Goal: Task Accomplishment & Management: Use online tool/utility

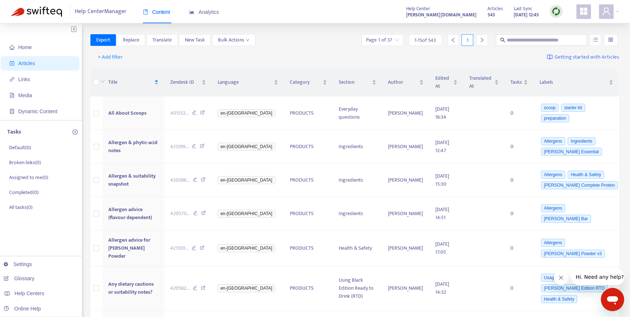
click at [38, 59] on span "Articles" at bounding box center [41, 63] width 64 height 15
click at [238, 38] on span "Bulk Actions" at bounding box center [233, 40] width 31 height 8
click at [238, 54] on span "Duplicate" at bounding box center [228, 54] width 20 height 8
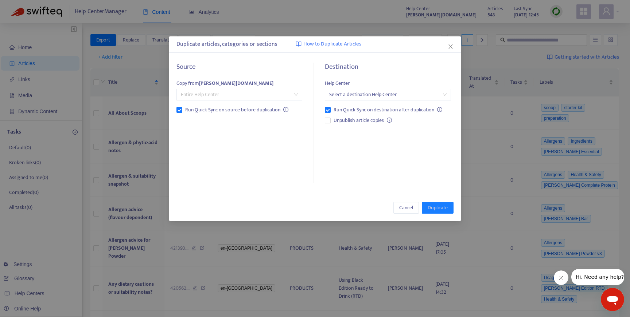
click at [261, 95] on span "Entire Help Center" at bounding box center [239, 94] width 117 height 11
click at [273, 78] on div "Source" at bounding box center [239, 71] width 126 height 16
click at [276, 93] on span "Entire Help Center" at bounding box center [239, 94] width 117 height 11
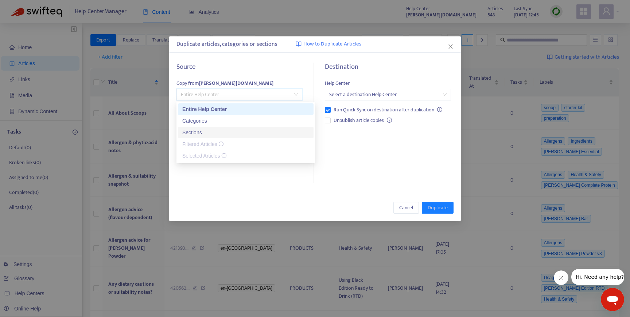
click at [259, 129] on div "Sections" at bounding box center [245, 133] width 127 height 8
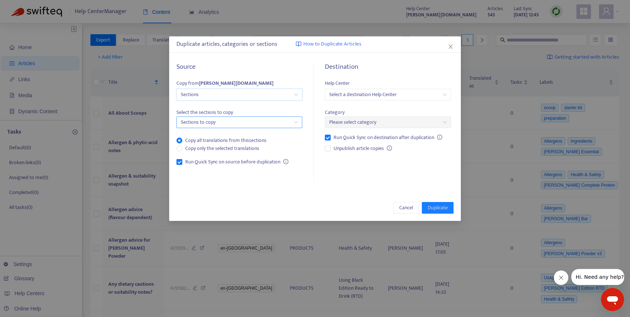
click at [260, 126] on div at bounding box center [235, 122] width 115 height 9
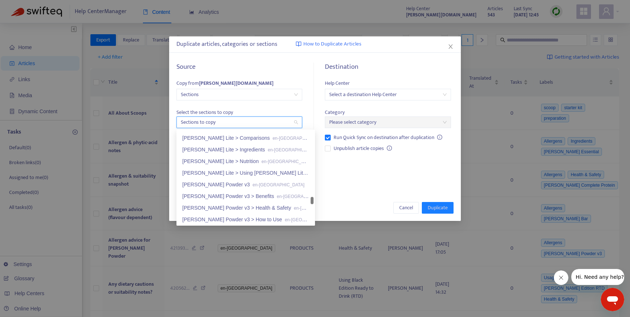
scroll to position [1388, 0]
click at [275, 109] on span "Select the sections to copy" at bounding box center [239, 113] width 126 height 8
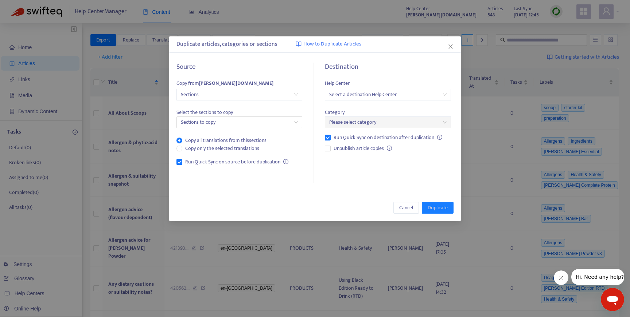
click at [226, 82] on strong "[PERSON_NAME][DOMAIN_NAME]" at bounding box center [236, 83] width 74 height 8
click at [408, 205] on span "Cancel" at bounding box center [406, 208] width 14 height 8
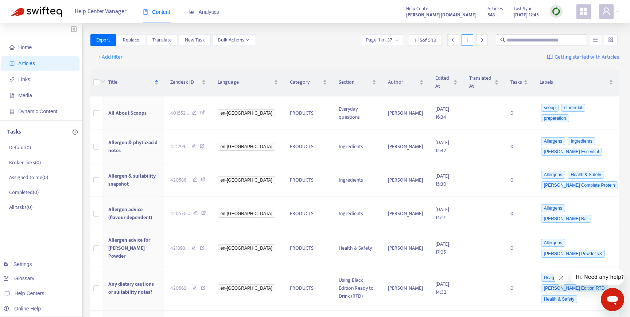
click at [588, 13] on span at bounding box center [583, 11] width 15 height 15
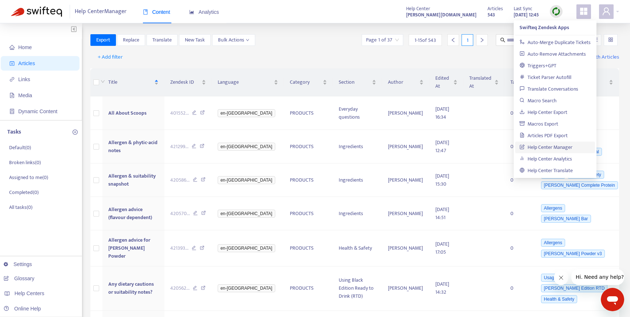
click at [445, 16] on strong "[PERSON_NAME][DOMAIN_NAME]" at bounding box center [441, 15] width 70 height 8
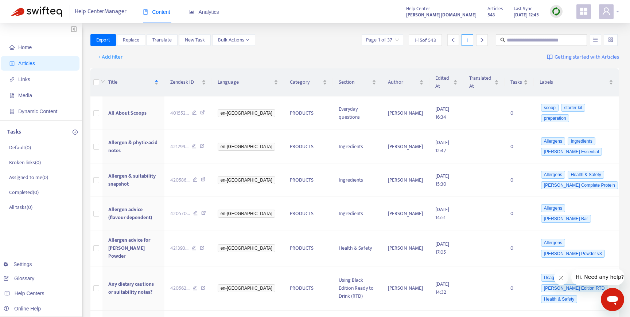
click at [610, 9] on span at bounding box center [606, 11] width 15 height 15
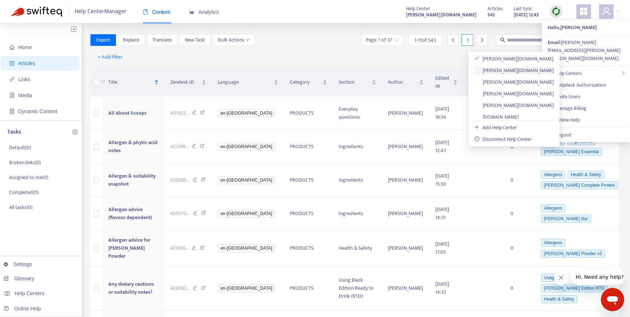
click at [517, 70] on link "[PERSON_NAME][DOMAIN_NAME]" at bounding box center [513, 70] width 79 height 8
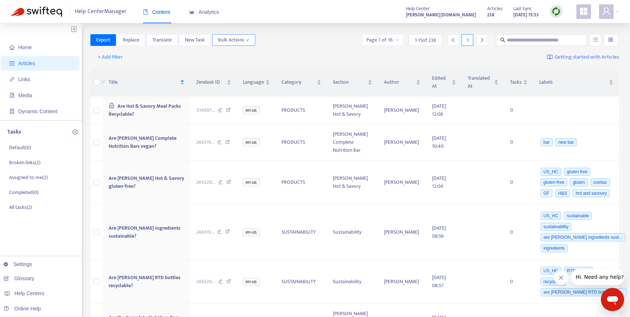
click at [234, 38] on span "Bulk Actions" at bounding box center [233, 40] width 31 height 8
click at [244, 54] on span "Duplicate" at bounding box center [243, 55] width 50 height 8
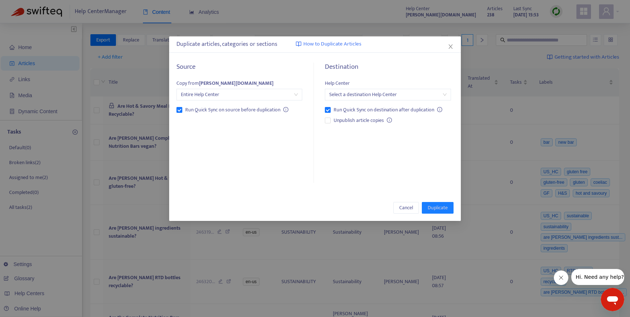
click at [270, 94] on span "Entire Help Center" at bounding box center [239, 94] width 117 height 11
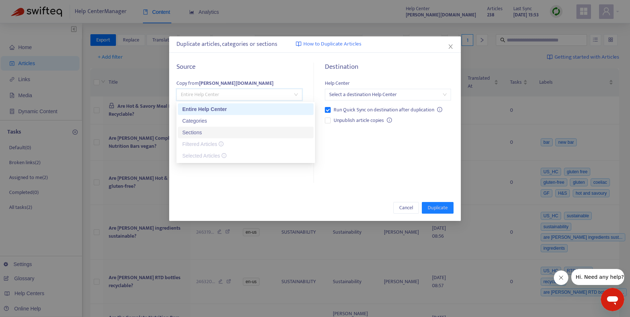
click at [233, 132] on div "Sections" at bounding box center [245, 133] width 127 height 8
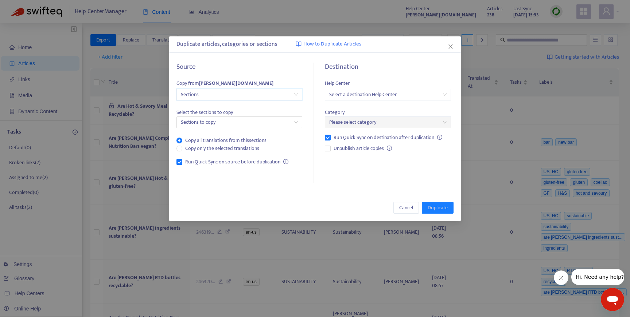
click at [253, 96] on span "Sections" at bounding box center [239, 94] width 117 height 11
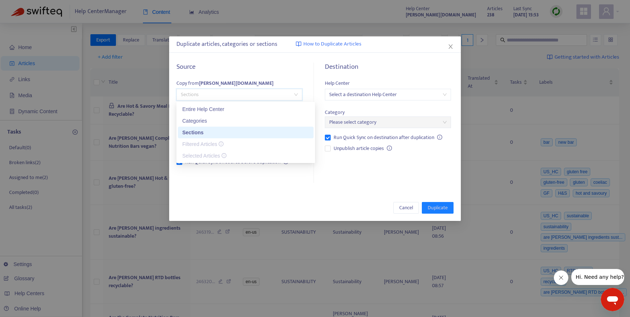
click at [233, 127] on div "Sections" at bounding box center [246, 133] width 136 height 12
click at [236, 92] on span "Sections" at bounding box center [239, 94] width 117 height 11
click at [220, 124] on div "Categories" at bounding box center [245, 121] width 127 height 8
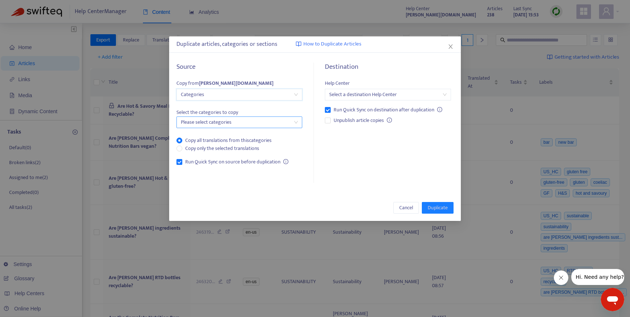
click at [275, 124] on div at bounding box center [235, 122] width 115 height 9
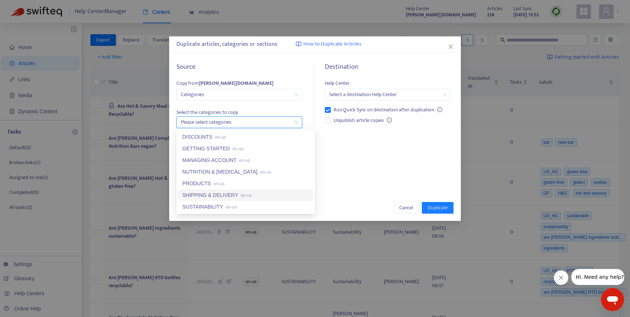
click at [238, 195] on div "SHIPPING & DELIVERY en-us" at bounding box center [245, 195] width 127 height 8
click at [404, 94] on input "search" at bounding box center [387, 94] width 117 height 11
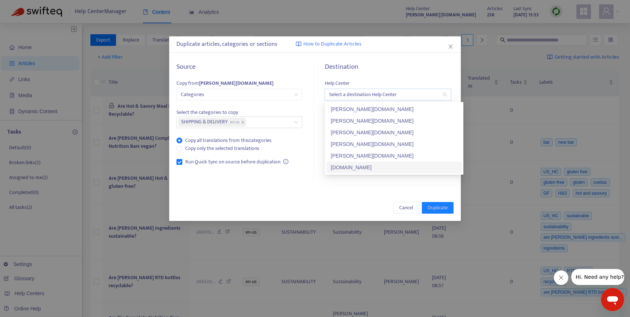
click at [406, 166] on div "[DOMAIN_NAME]" at bounding box center [393, 168] width 127 height 8
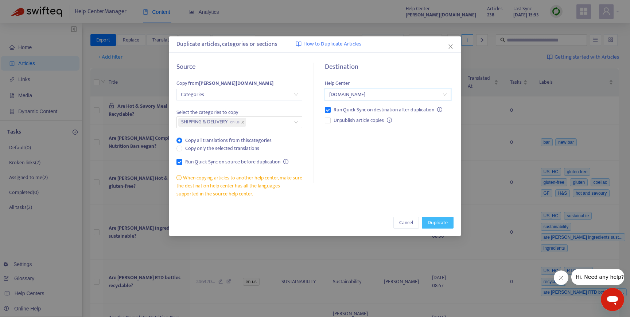
click at [433, 224] on span "Duplicate" at bounding box center [437, 223] width 20 height 8
